Goal: Transaction & Acquisition: Book appointment/travel/reservation

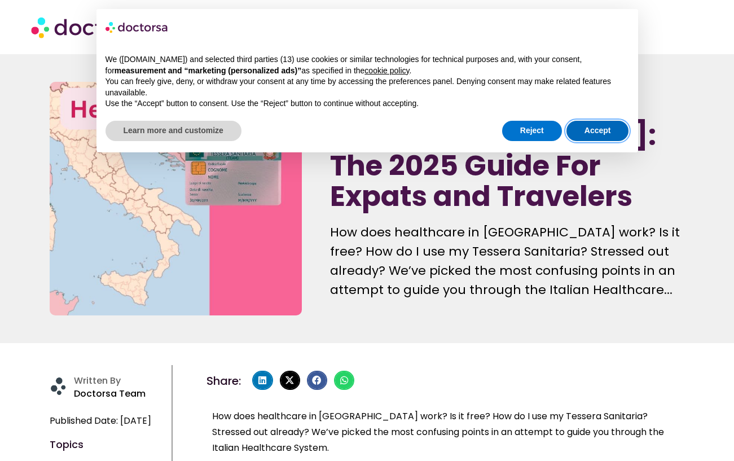
click at [587, 122] on button "Accept" at bounding box center [598, 131] width 63 height 20
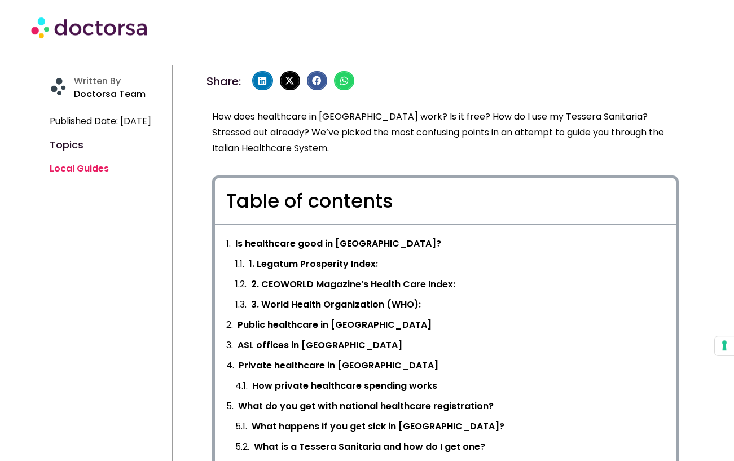
scroll to position [305, 0]
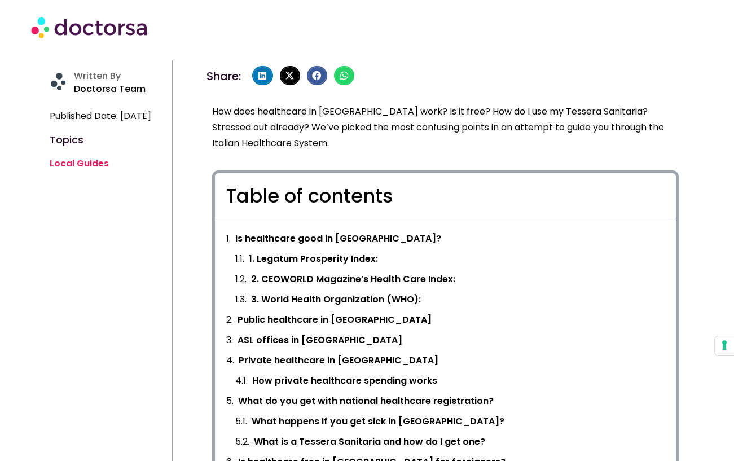
click at [305, 344] on link "ASL offices in Italy" at bounding box center [320, 340] width 165 height 16
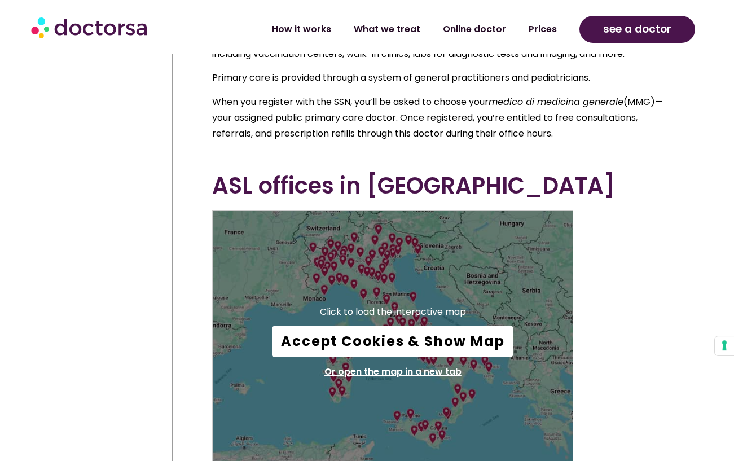
scroll to position [2743, 0]
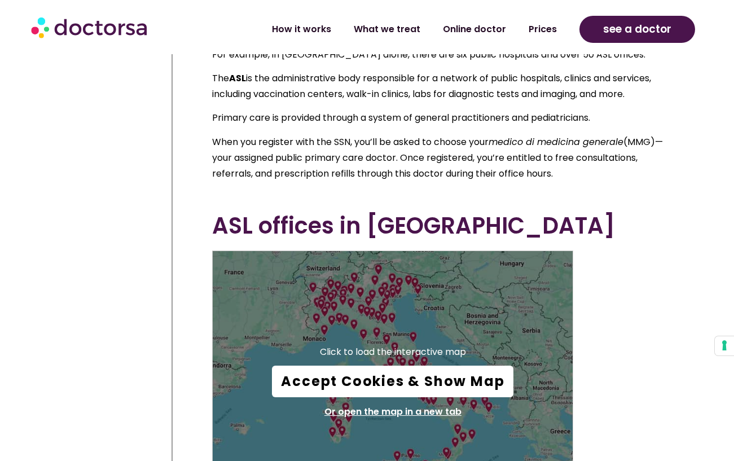
click at [383, 366] on button "Accept Cookies & Show Map" at bounding box center [393, 382] width 242 height 32
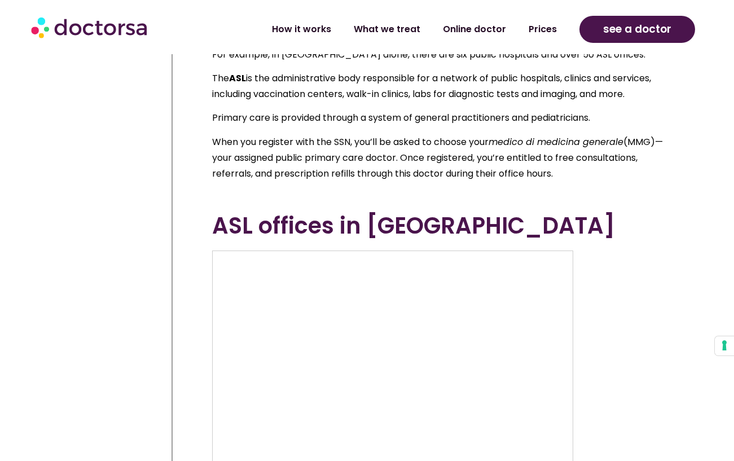
click at [663, 251] on div "Click to load the interactive map Accept Cookies & Show Map Or open the map in …" at bounding box center [445, 386] width 467 height 271
click at [397, 29] on link "What we treat" at bounding box center [387, 25] width 89 height 26
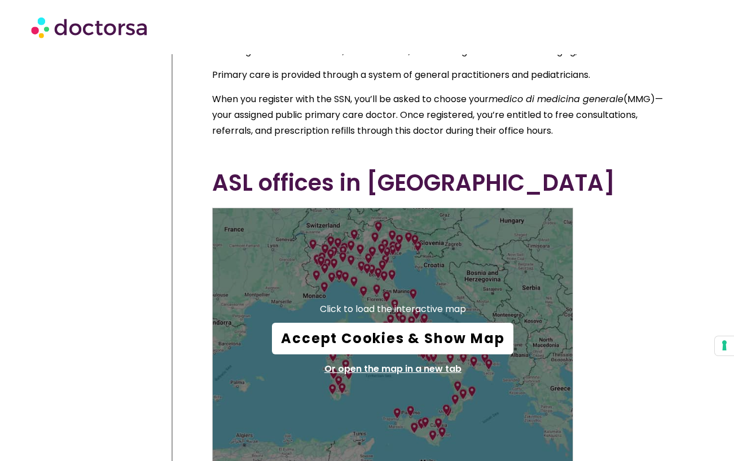
scroll to position [1293, 0]
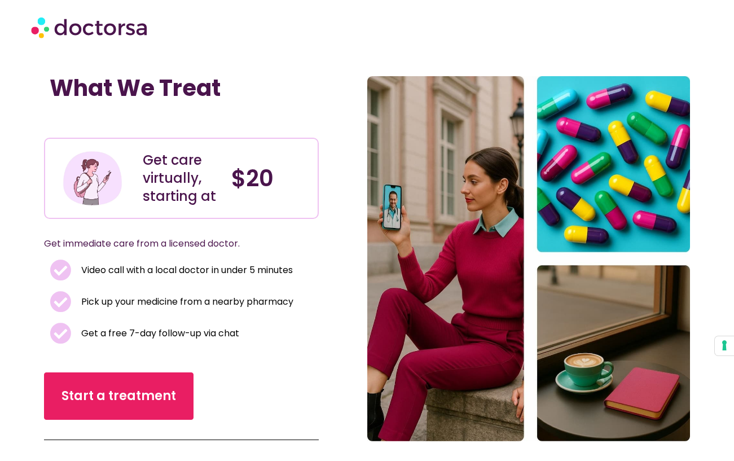
drag, startPoint x: 239, startPoint y: 194, endPoint x: 267, endPoint y: 135, distance: 65.1
drag, startPoint x: 270, startPoint y: 392, endPoint x: 238, endPoint y: 389, distance: 32.3
click at [252, 391] on div "Start a treatment" at bounding box center [181, 395] width 275 height 47
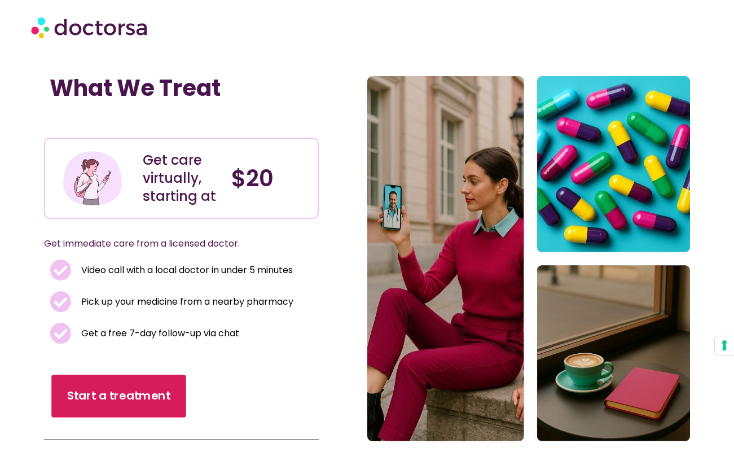
click at [107, 411] on link "Start a treatment" at bounding box center [118, 396] width 135 height 43
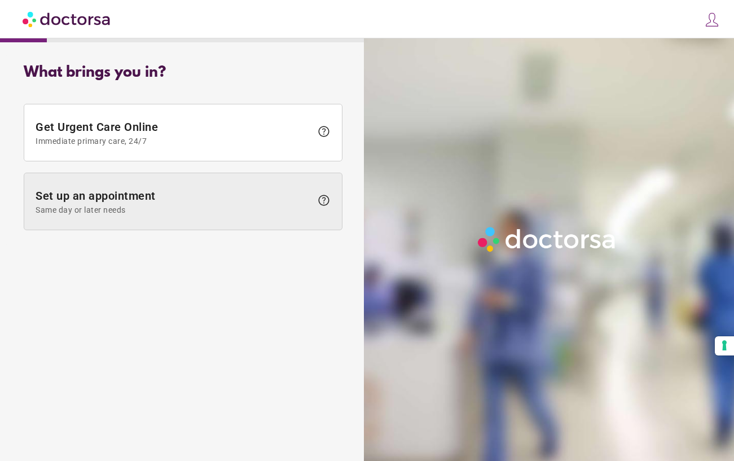
click at [214, 205] on span "Set up an appointment Same day or later needs" at bounding box center [174, 201] width 276 height 25
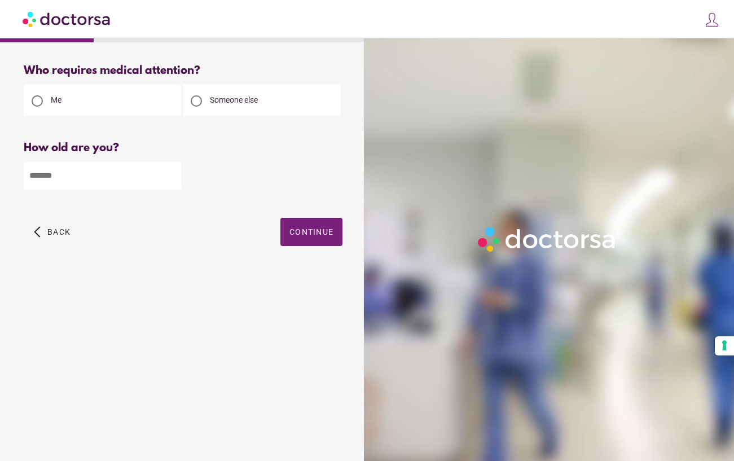
click at [94, 181] on input "number" at bounding box center [102, 176] width 157 height 28
type input "**"
click at [238, 100] on div "Someone else" at bounding box center [261, 101] width 157 height 32
click at [223, 104] on span "Someone else" at bounding box center [234, 99] width 48 height 9
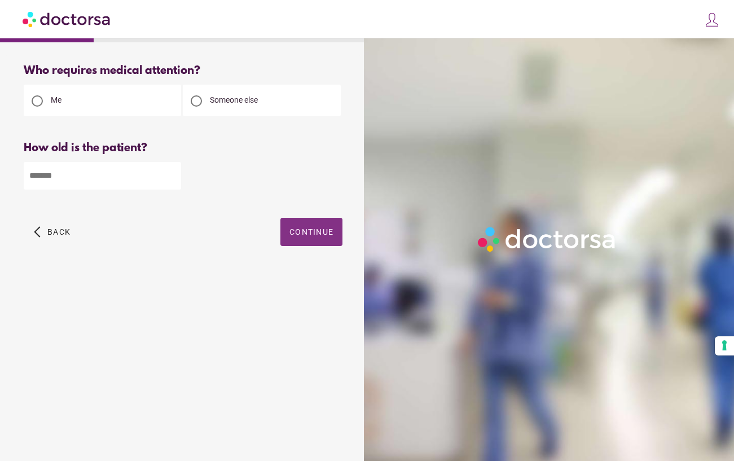
click at [307, 227] on span "button" at bounding box center [311, 232] width 62 height 28
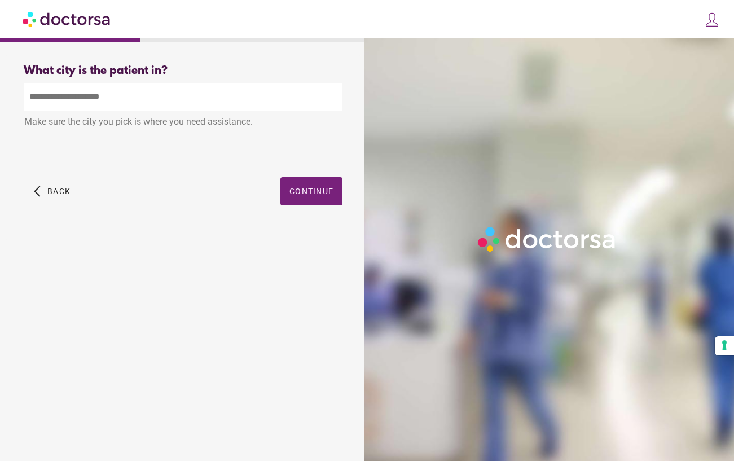
click at [166, 101] on input "text" at bounding box center [183, 97] width 319 height 28
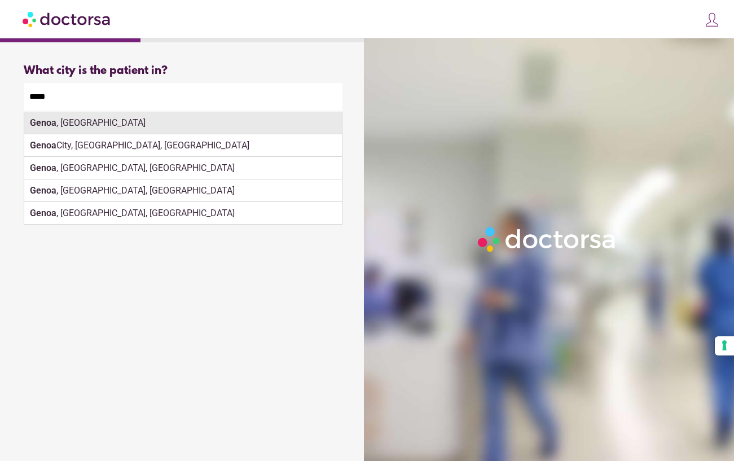
click at [139, 127] on div "Genoa , Italy" at bounding box center [183, 123] width 318 height 23
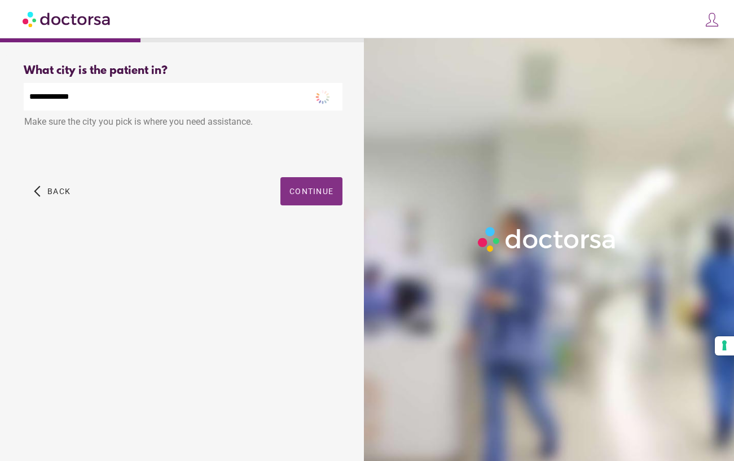
click at [312, 188] on span "Continue" at bounding box center [311, 191] width 44 height 9
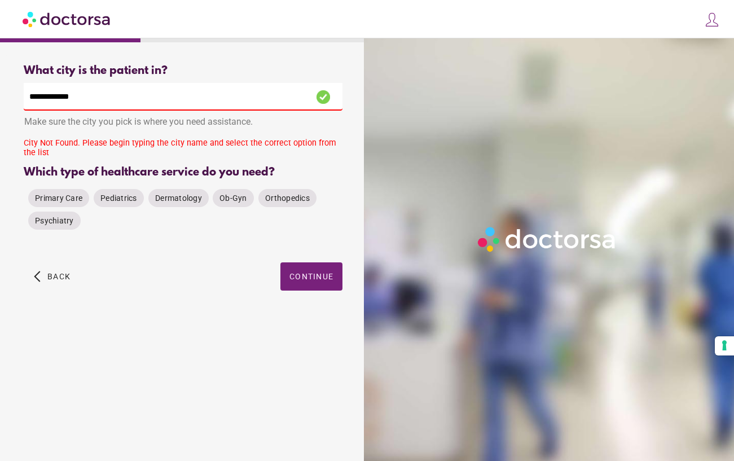
click at [139, 109] on input "**********" at bounding box center [183, 97] width 319 height 28
click at [30, 104] on input "**********" at bounding box center [183, 97] width 319 height 28
click at [86, 96] on input "**********" at bounding box center [183, 97] width 319 height 28
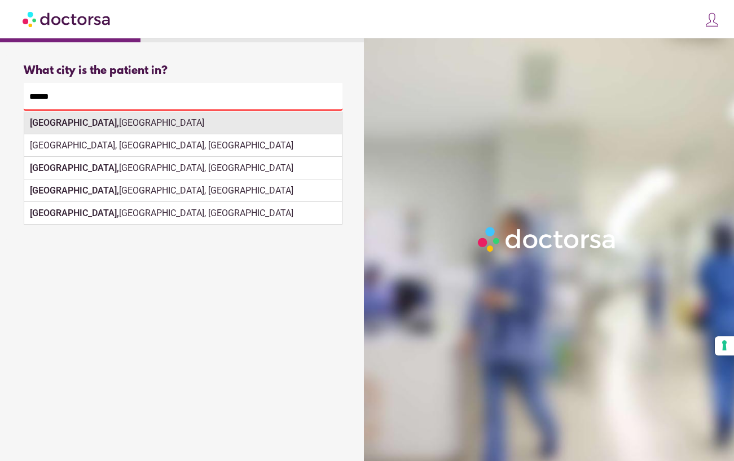
click at [67, 128] on div "Genoa, Italy" at bounding box center [183, 123] width 318 height 23
type input "**********"
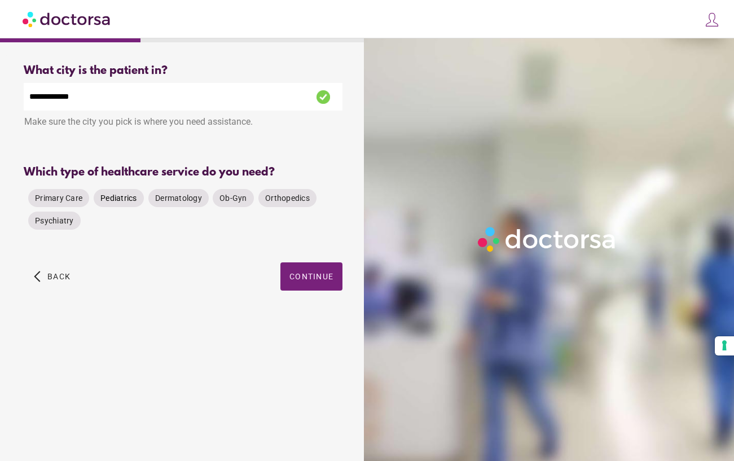
click at [113, 201] on span "Pediatrics" at bounding box center [118, 198] width 37 height 9
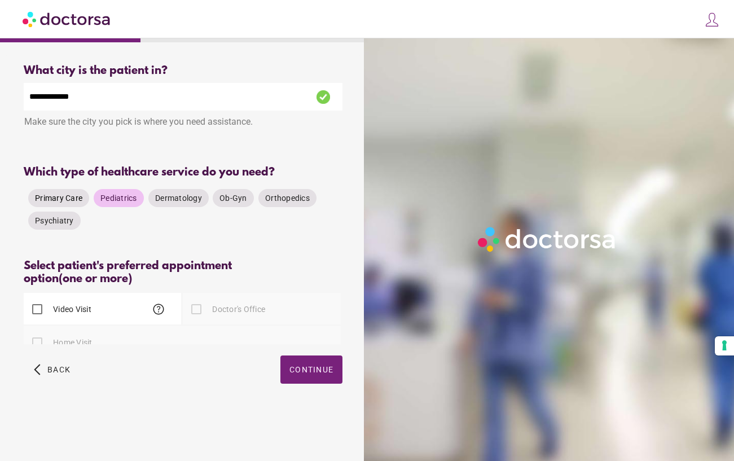
click at [66, 197] on span "Primary Care" at bounding box center [58, 198] width 47 height 9
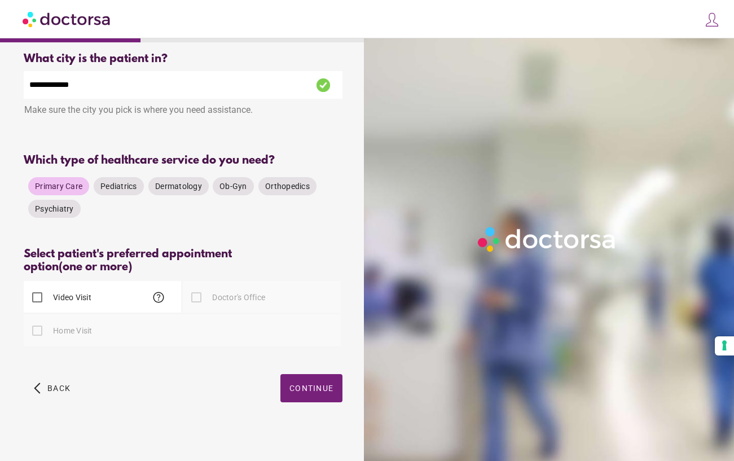
scroll to position [17, 0]
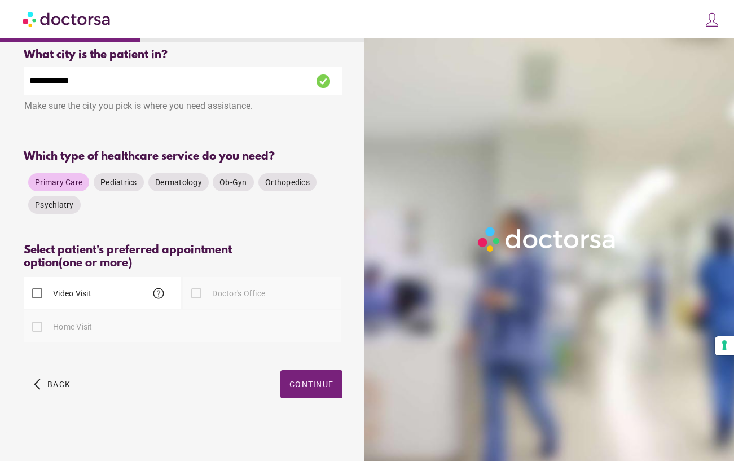
click at [84, 337] on div "Home Visit" at bounding box center [58, 326] width 69 height 27
click at [319, 382] on span "Continue" at bounding box center [311, 384] width 44 height 9
